Goal: Task Accomplishment & Management: Use online tool/utility

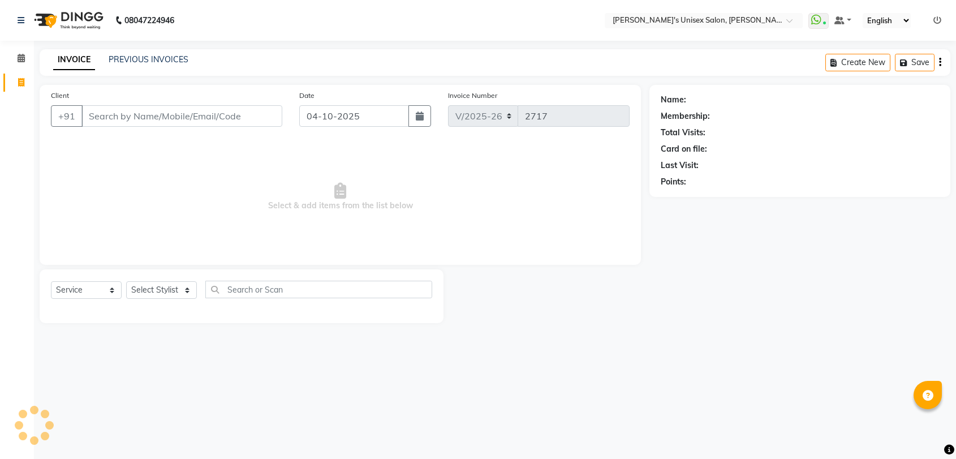
select select "62"
select select "service"
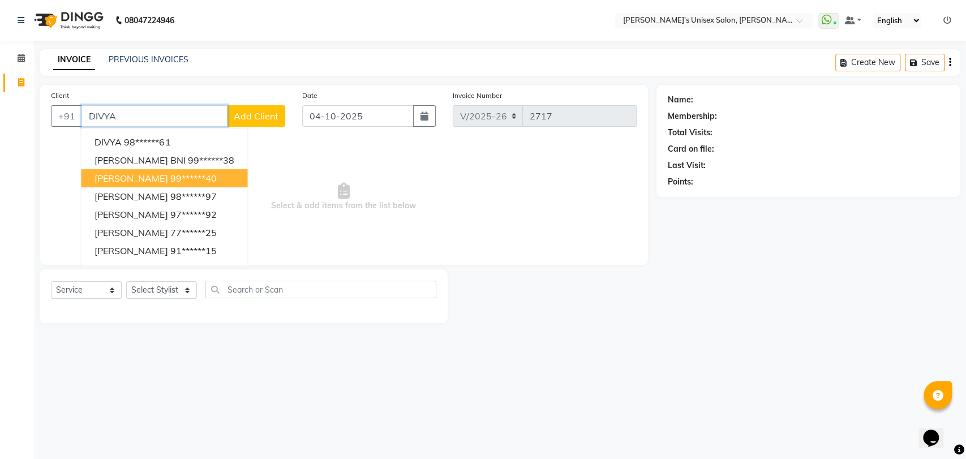
click at [141, 177] on span "[PERSON_NAME]" at bounding box center [130, 178] width 73 height 11
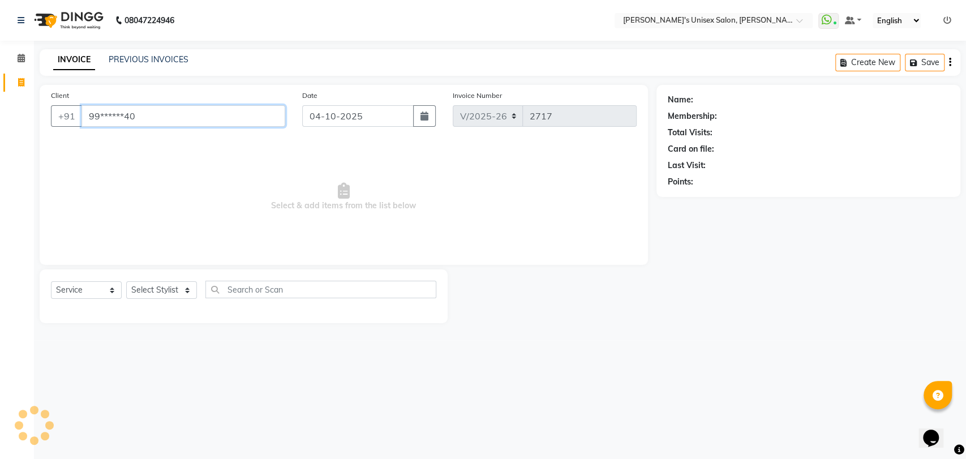
type input "99******40"
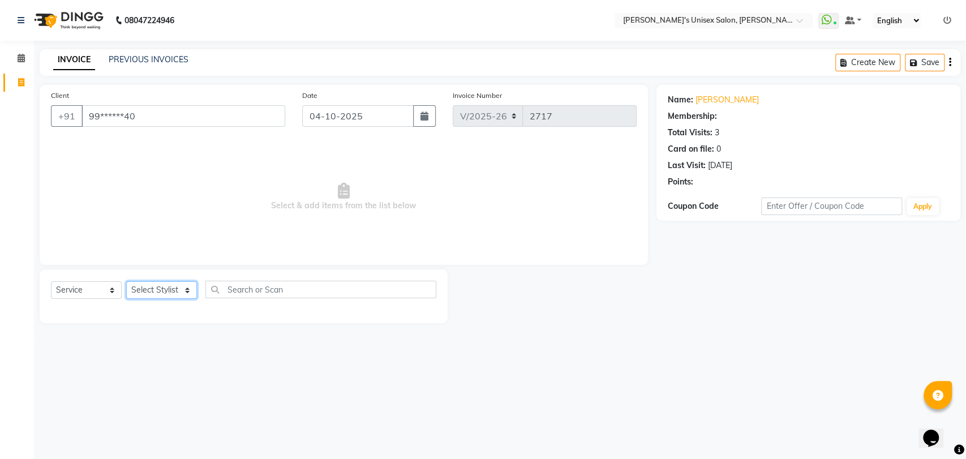
click at [176, 286] on select "Select Stylist [PERSON_NAME] DEEPA [PERSON_NAME] NEHA Nitin [PERSON_NAME] Recep…" at bounding box center [161, 290] width 71 height 18
select select "23030"
click at [126, 281] on select "Select Stylist [PERSON_NAME] DEEPA [PERSON_NAME] NEHA Nitin [PERSON_NAME] Recep…" at bounding box center [161, 290] width 71 height 18
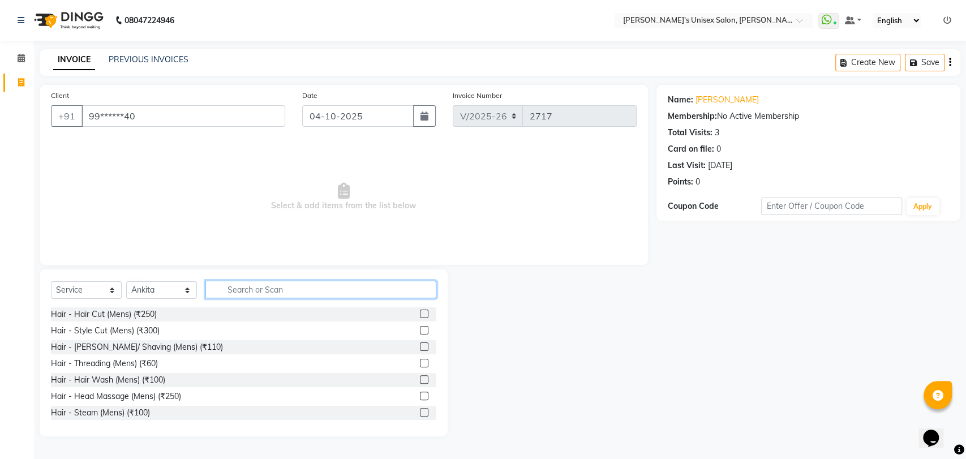
click at [255, 285] on input "text" at bounding box center [320, 290] width 231 height 18
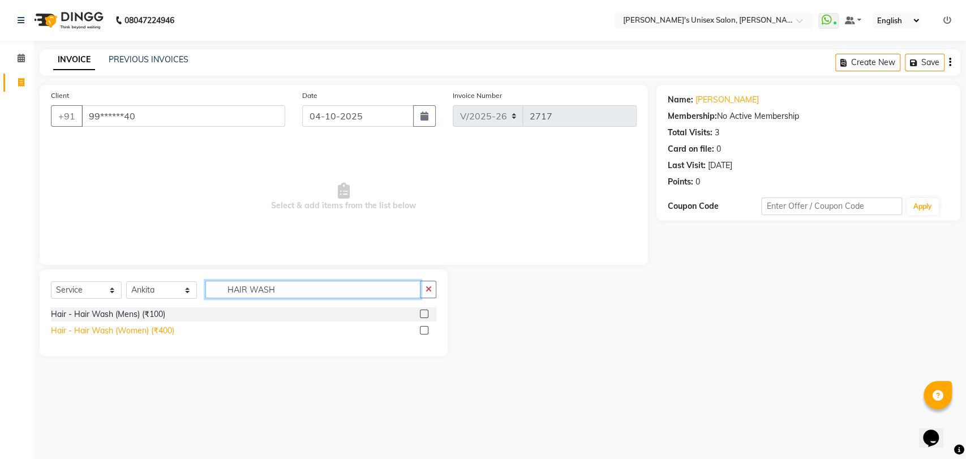
type input "HAIR WASH"
click at [147, 331] on div "Hair - Hair Wash (Women) (₹400)" at bounding box center [112, 331] width 123 height 12
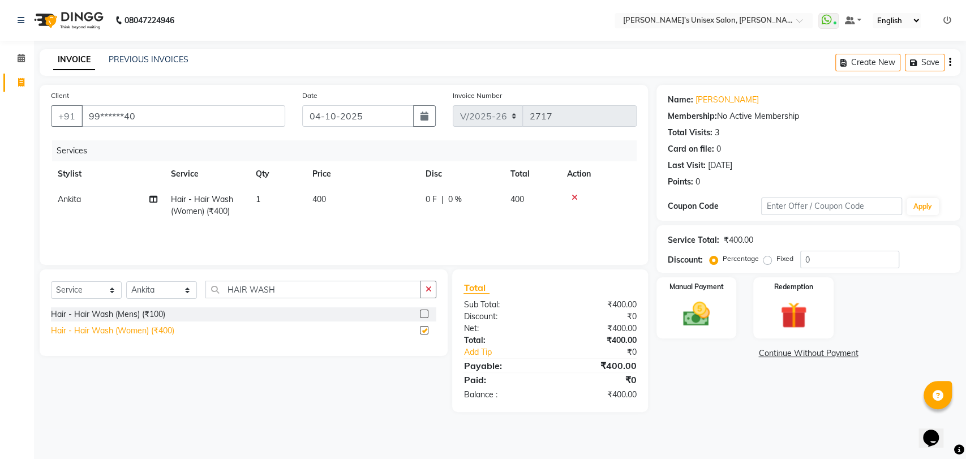
checkbox input "false"
click at [704, 296] on div "Manual Payment" at bounding box center [697, 308] width 84 height 64
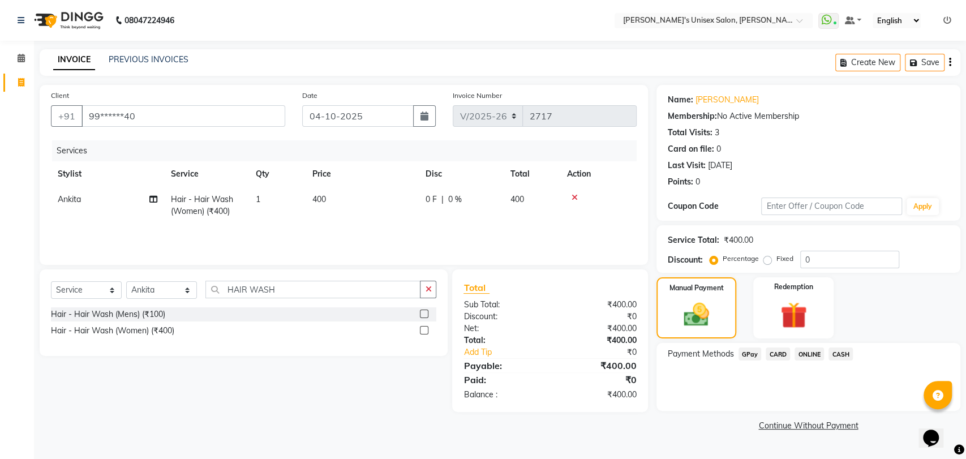
click at [746, 354] on span "GPay" at bounding box center [749, 353] width 23 height 13
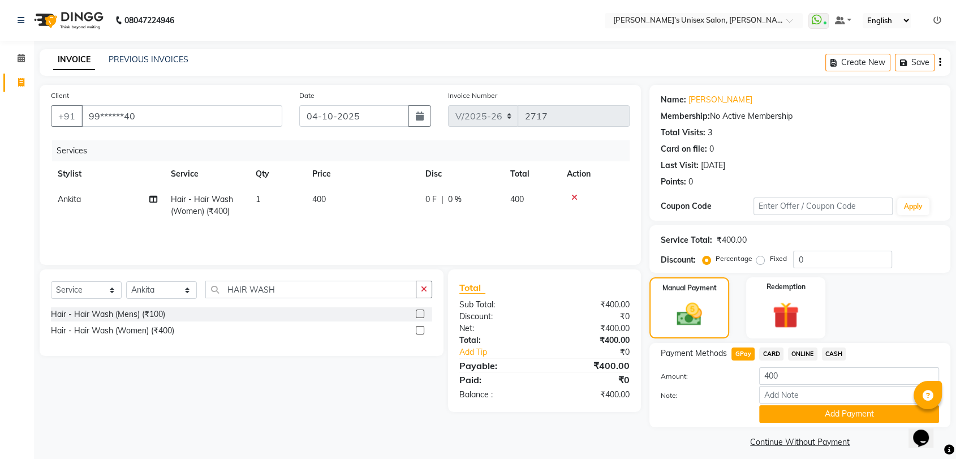
scroll to position [8, 0]
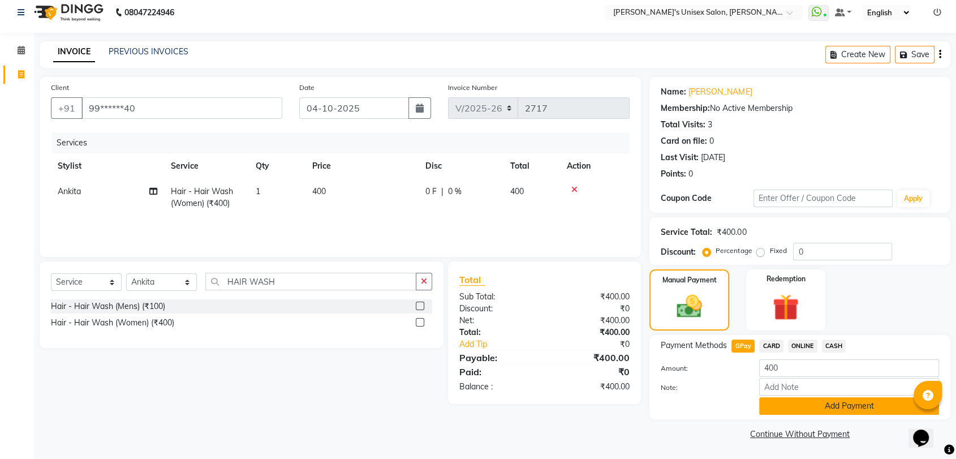
click at [791, 399] on button "Add Payment" at bounding box center [849, 406] width 180 height 18
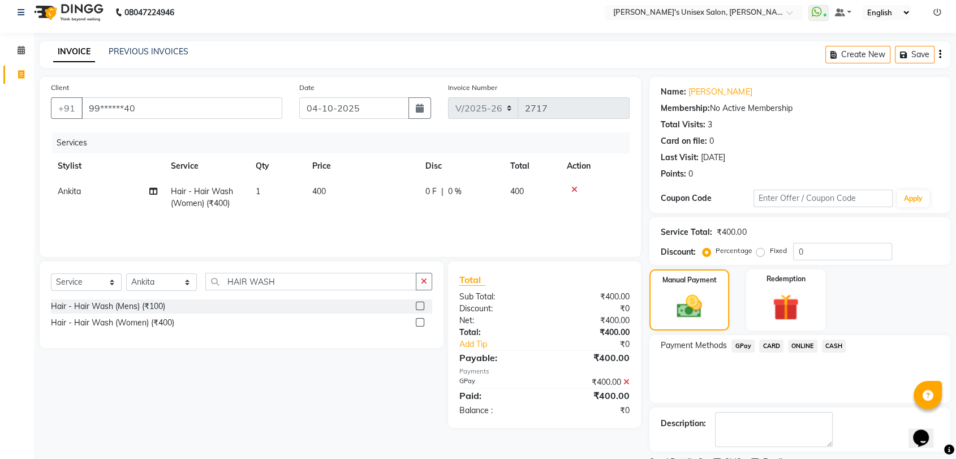
scroll to position [55, 0]
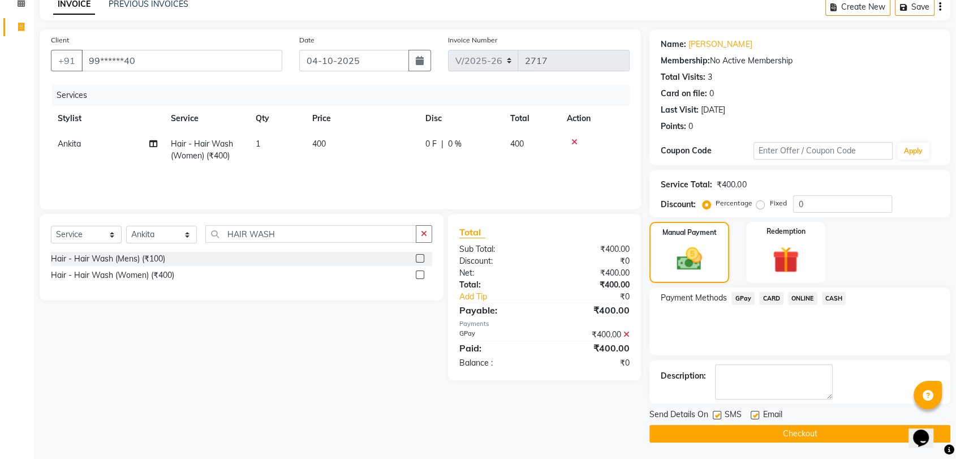
click at [765, 436] on button "Checkout" at bounding box center [799, 434] width 301 height 18
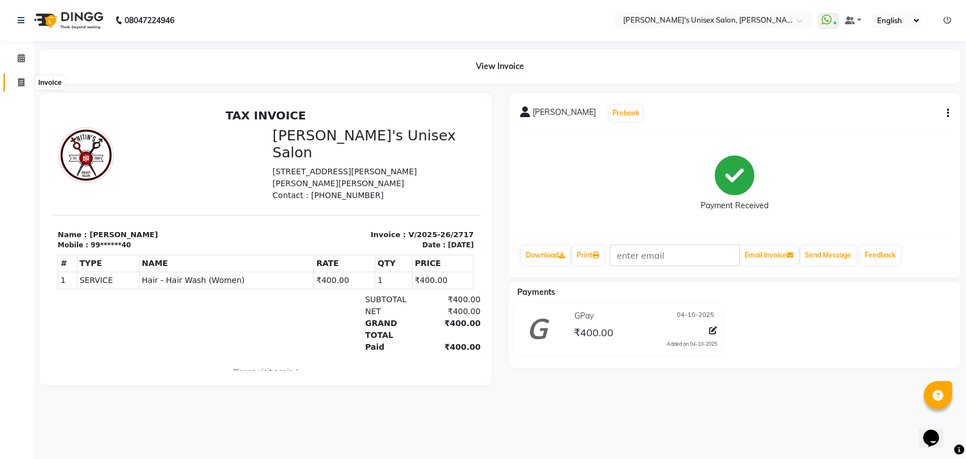
click at [19, 84] on icon at bounding box center [21, 82] width 6 height 8
select select "service"
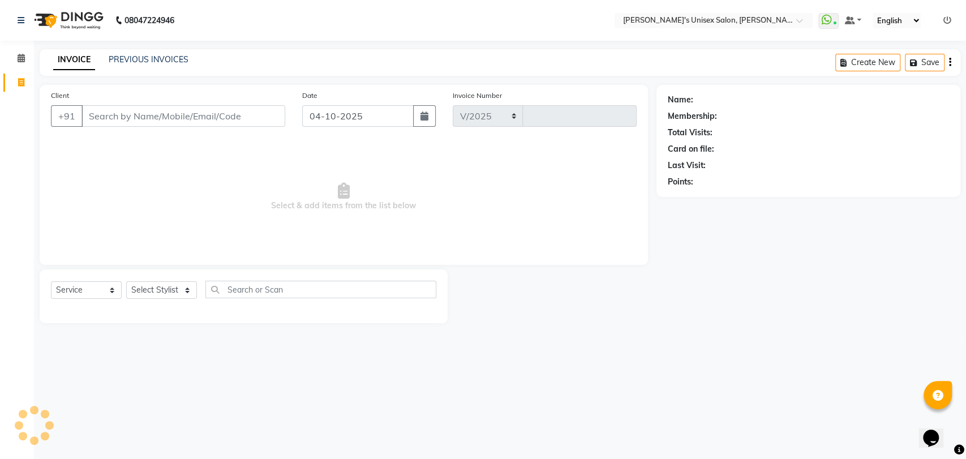
select select "62"
type input "2718"
click at [186, 291] on select "Select Stylist" at bounding box center [161, 290] width 71 height 18
select select "47432"
click at [126, 281] on select "Select Stylist [PERSON_NAME] DEEPA [PERSON_NAME] NEHA Nitin [PERSON_NAME] Recep…" at bounding box center [161, 290] width 71 height 18
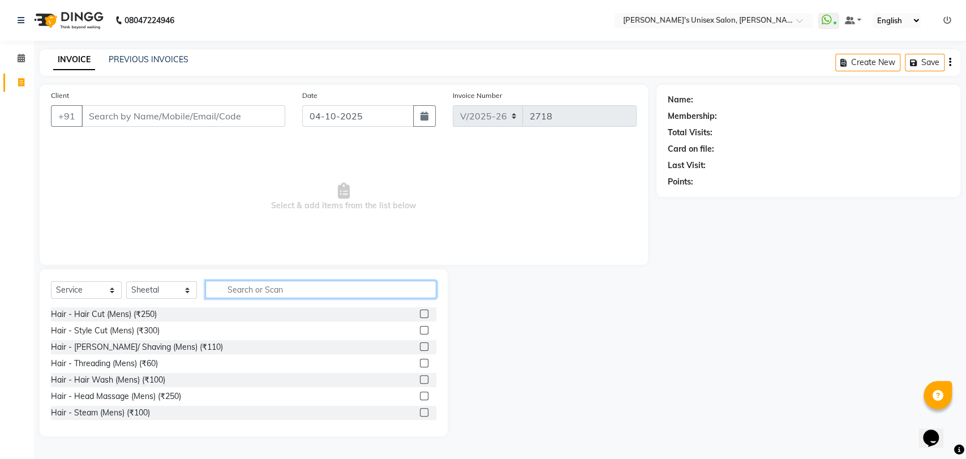
click at [221, 287] on input "text" at bounding box center [320, 290] width 231 height 18
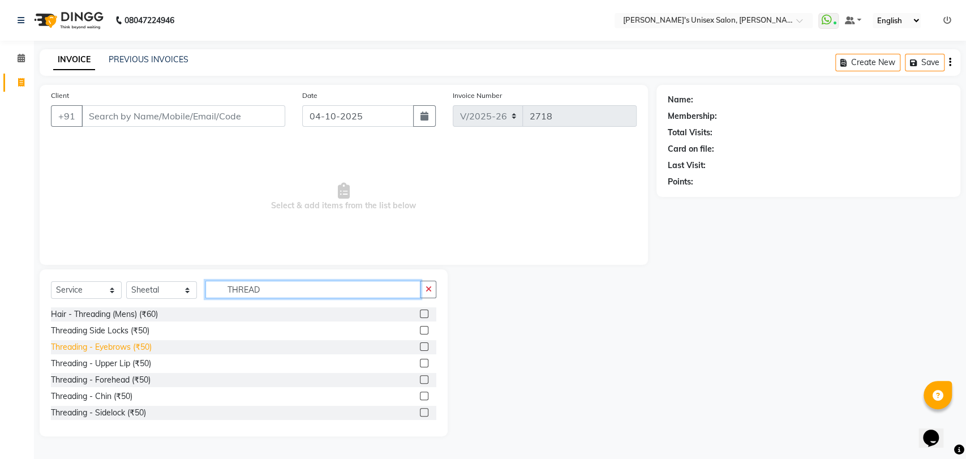
type input "THREAD"
click at [120, 348] on div "Threading - Eyebrows (₹50)" at bounding box center [101, 347] width 101 height 12
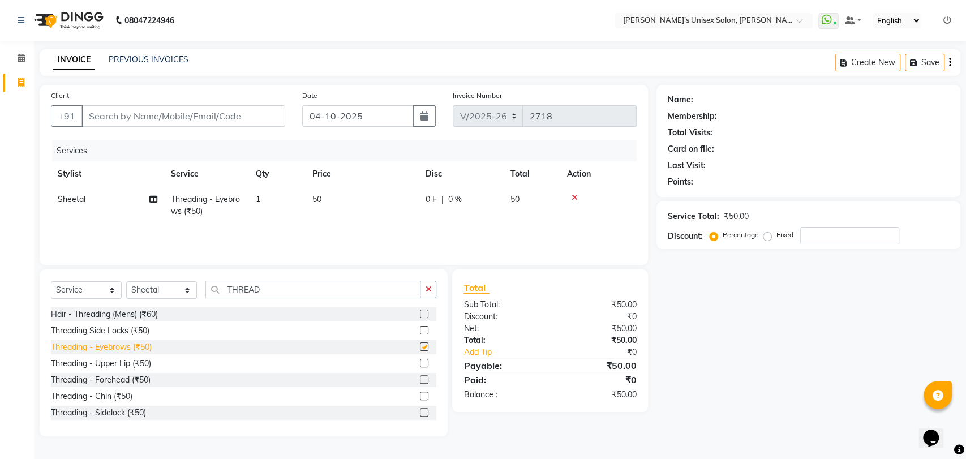
checkbox input "false"
click at [294, 287] on input "THREAD" at bounding box center [312, 290] width 215 height 18
type input "T"
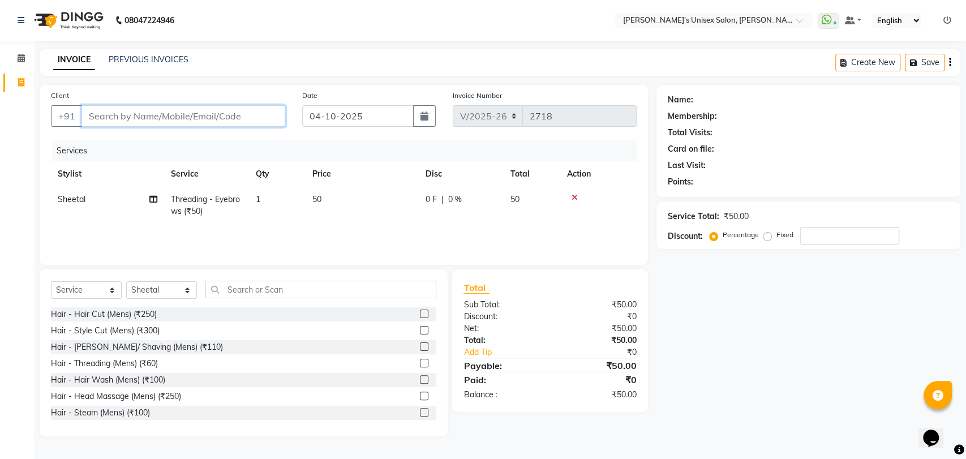
click at [100, 119] on input "Client" at bounding box center [183, 115] width 204 height 21
type input "9"
type input "0"
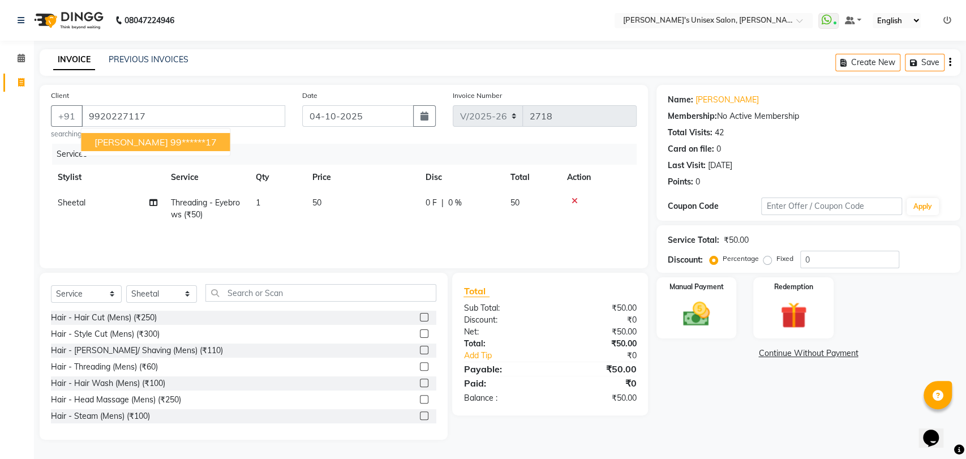
click at [126, 142] on span "[PERSON_NAME]" at bounding box center [130, 141] width 73 height 11
type input "99******17"
click at [686, 322] on img at bounding box center [696, 314] width 45 height 32
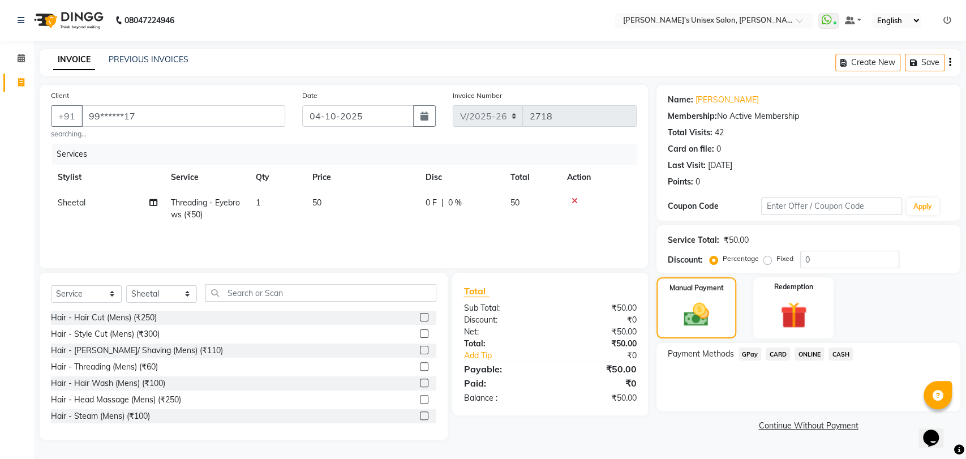
click at [750, 354] on span "GPay" at bounding box center [749, 353] width 23 height 13
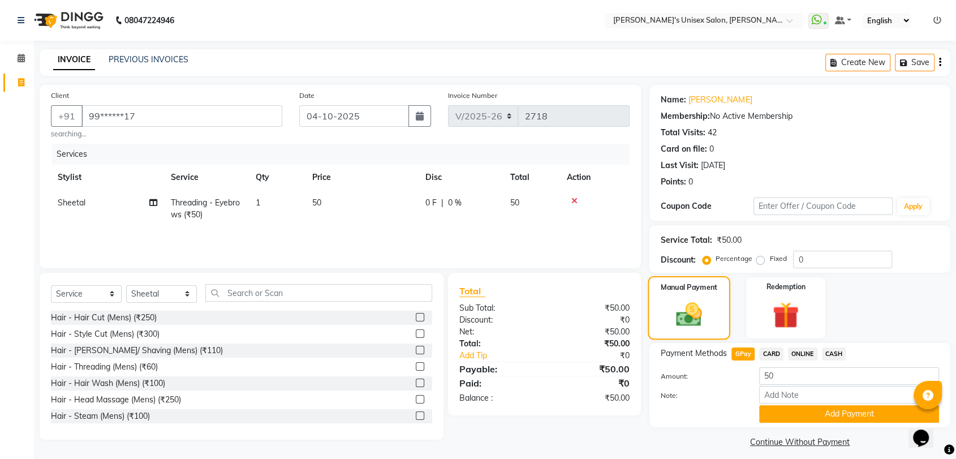
scroll to position [8, 0]
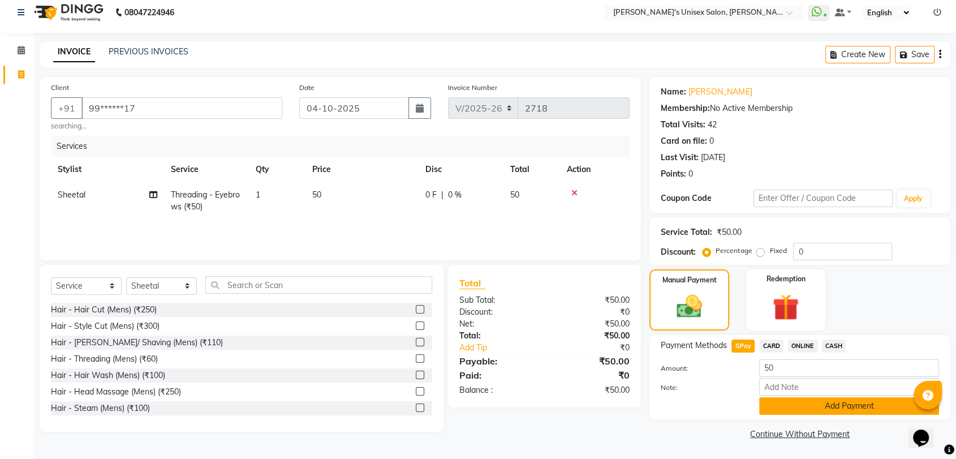
click at [823, 406] on button "Add Payment" at bounding box center [849, 406] width 180 height 18
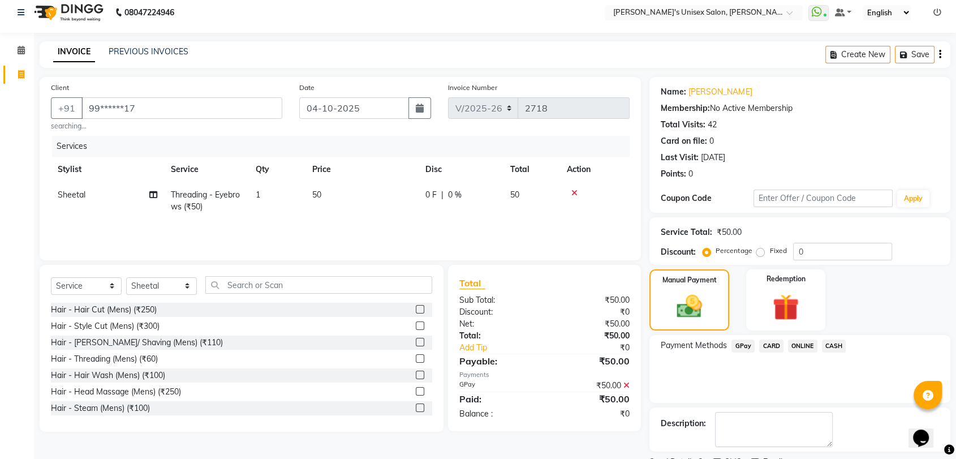
scroll to position [55, 0]
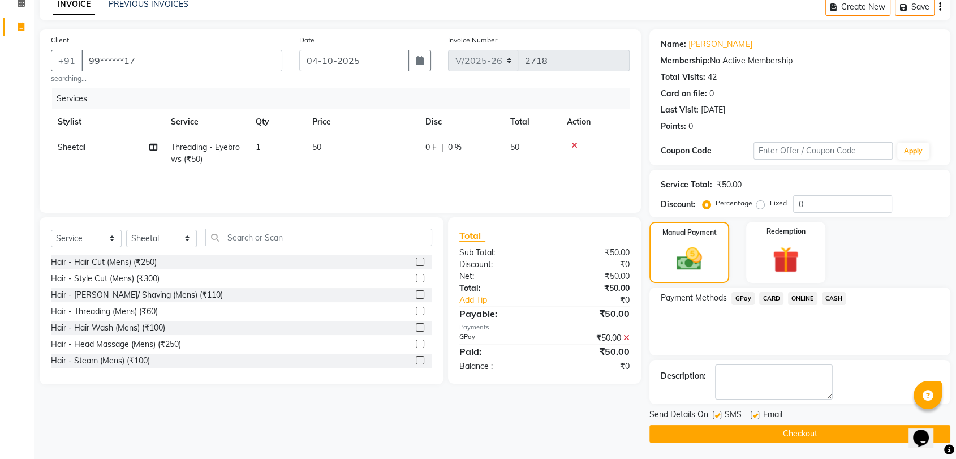
click at [787, 435] on button "Checkout" at bounding box center [799, 434] width 301 height 18
